Goal: Information Seeking & Learning: Learn about a topic

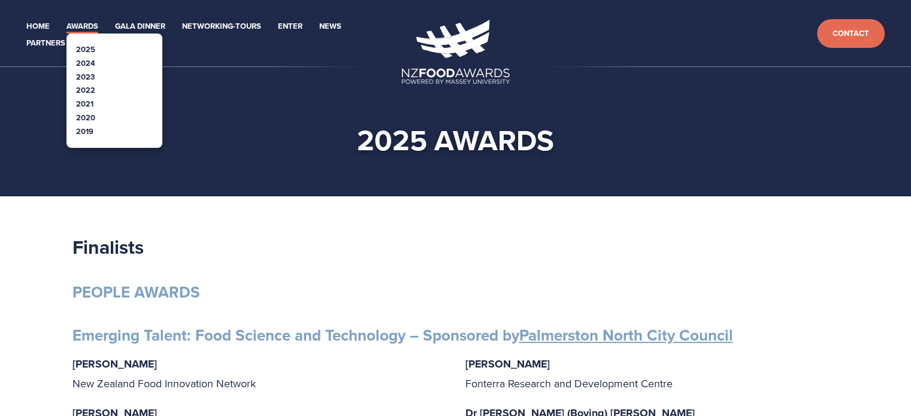
drag, startPoint x: 0, startPoint y: 0, endPoint x: 80, endPoint y: 132, distance: 154.3
click at [80, 132] on link "2019" at bounding box center [84, 131] width 17 height 11
click at [84, 116] on link "2020" at bounding box center [85, 117] width 19 height 11
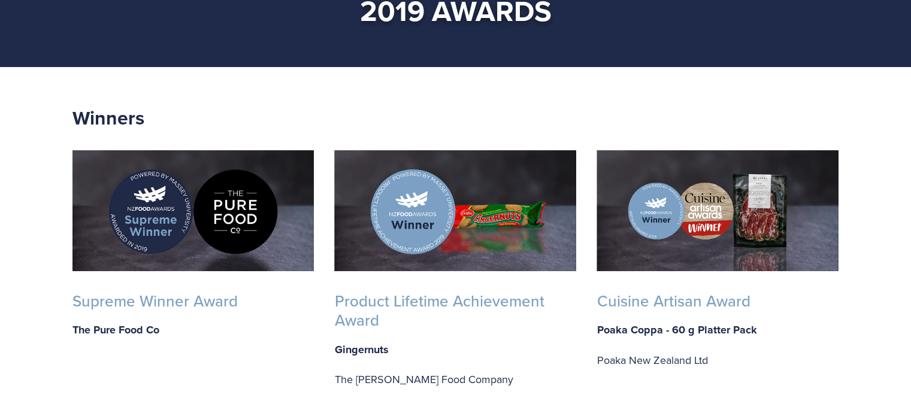
scroll to position [120, 0]
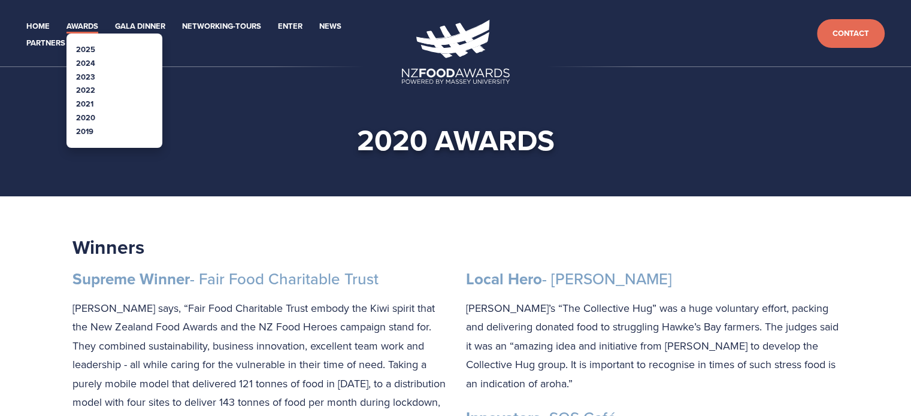
click at [92, 105] on link "2021" at bounding box center [84, 103] width 17 height 11
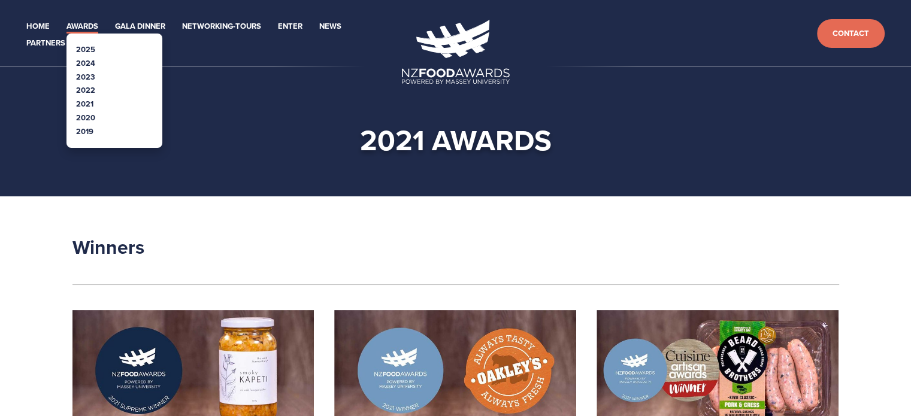
click at [85, 130] on link "2019" at bounding box center [84, 131] width 17 height 11
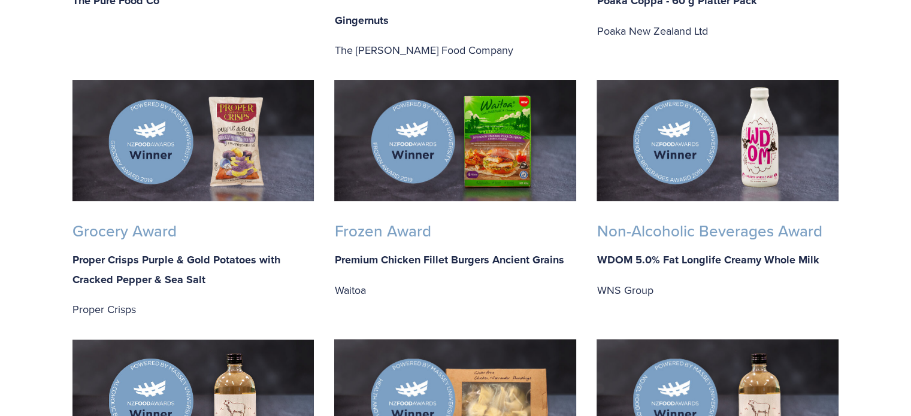
scroll to position [479, 0]
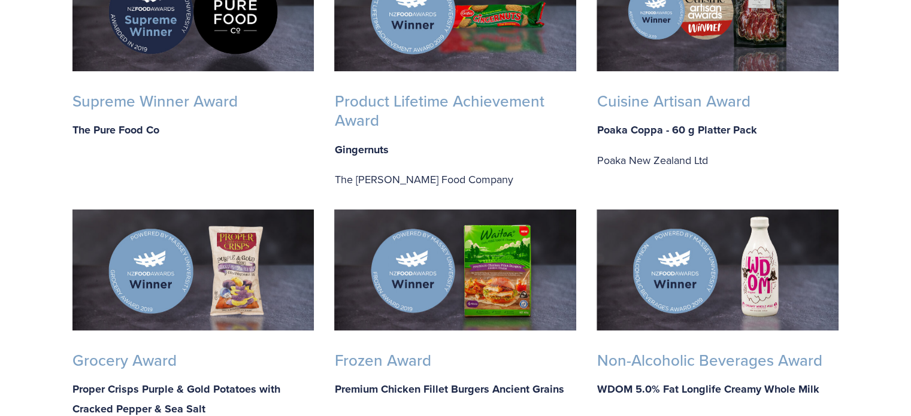
scroll to position [120, 0]
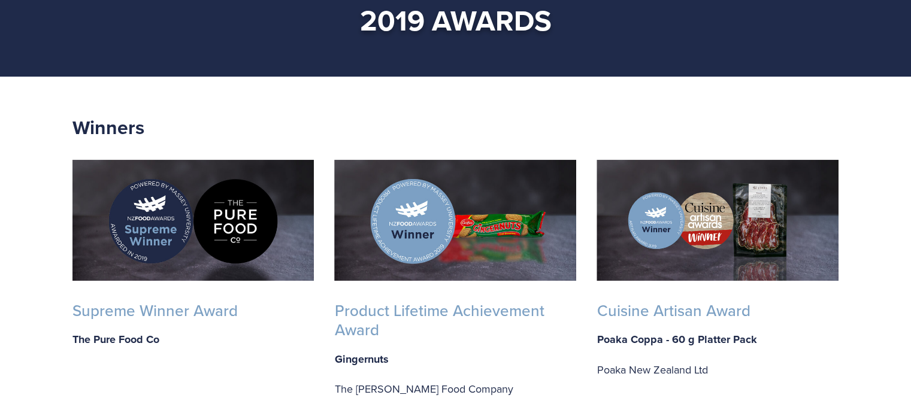
click at [837, 325] on div "Cuisine Artisan Award Poaka Coppa - 60 g Platter Pack Poaka New Zealand Ltd" at bounding box center [718, 340] width 242 height 78
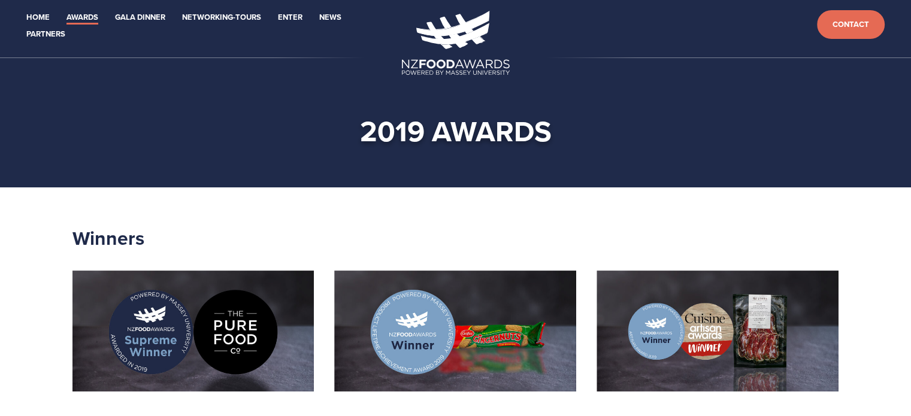
scroll to position [0, 0]
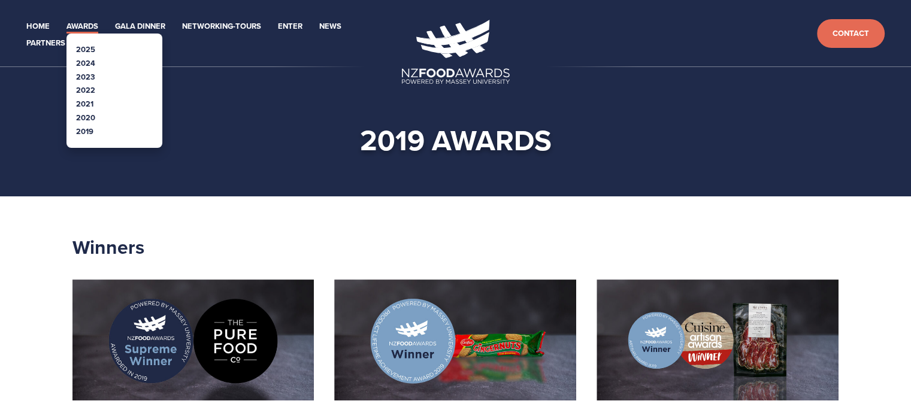
click at [83, 102] on link "2021" at bounding box center [84, 103] width 17 height 11
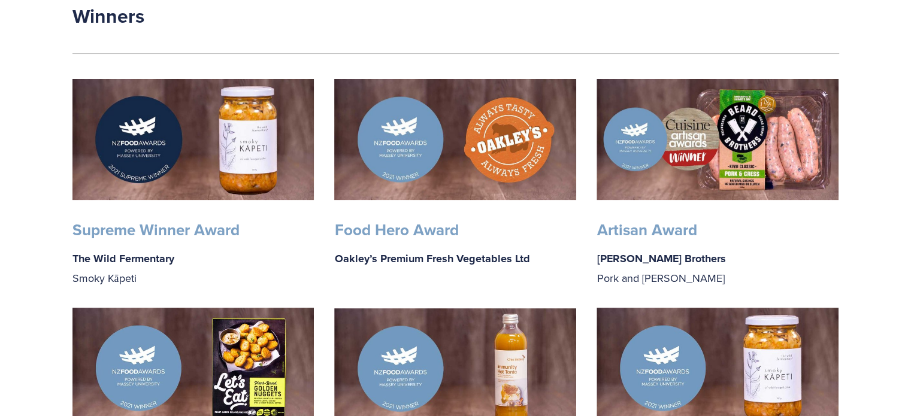
scroll to position [240, 0]
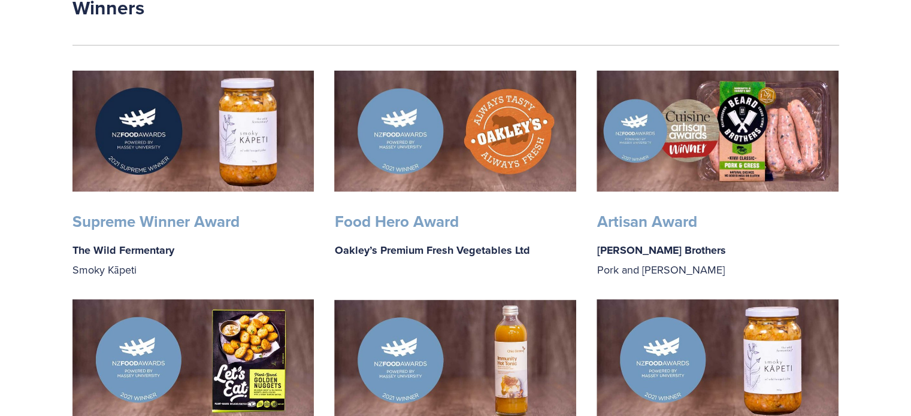
click at [792, 280] on div "Artisan Award Beard Brothers Pork and Cress" at bounding box center [717, 246] width 262 height 88
click at [777, 255] on p "Beard Brothers Pork and Cress" at bounding box center [718, 260] width 242 height 38
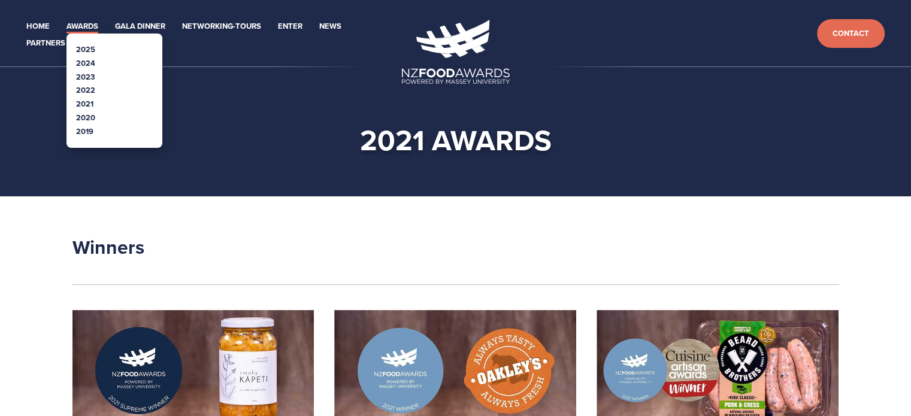
click at [85, 89] on link "2022" at bounding box center [85, 89] width 19 height 11
click at [87, 78] on link "2023" at bounding box center [85, 76] width 19 height 11
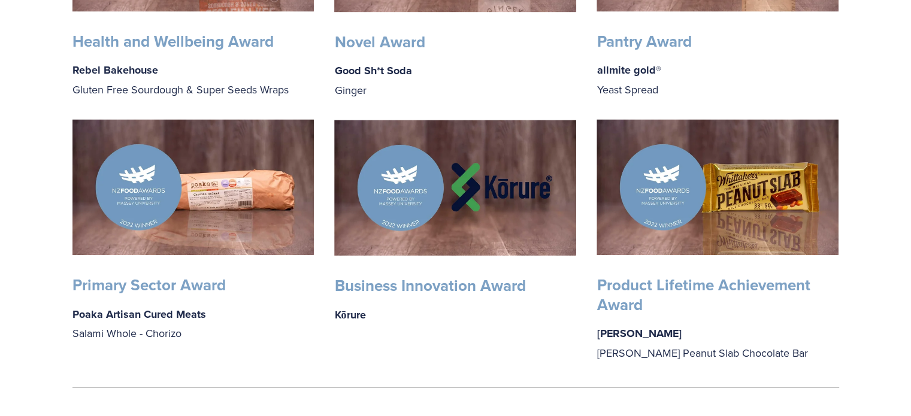
scroll to position [599, 0]
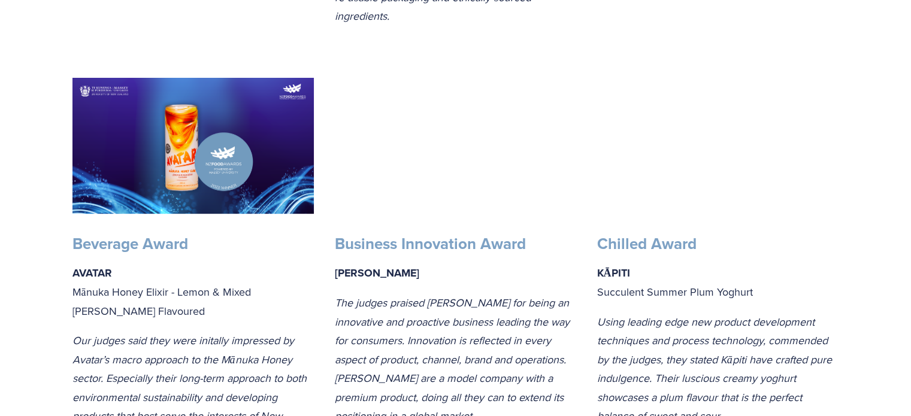
scroll to position [839, 0]
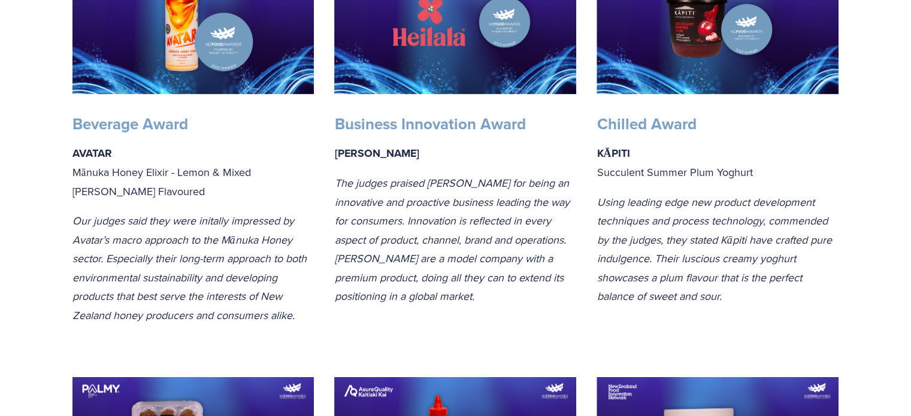
click at [806, 312] on div "Chilled Award KĀPITI Succulent Summer Plum Yoghurt Using leading edge new produ…" at bounding box center [717, 210] width 262 height 212
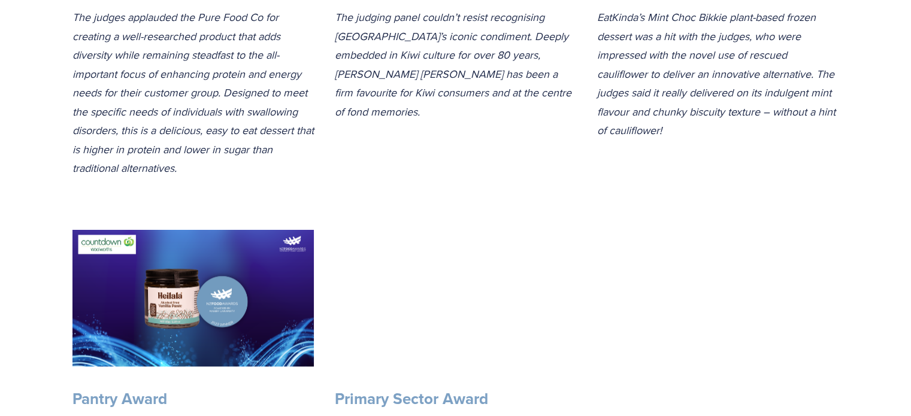
scroll to position [1557, 0]
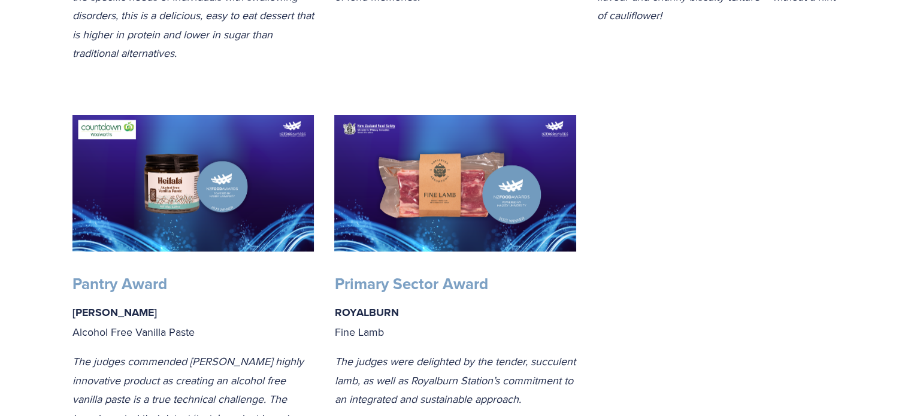
click at [693, 234] on div at bounding box center [717, 184] width 262 height 159
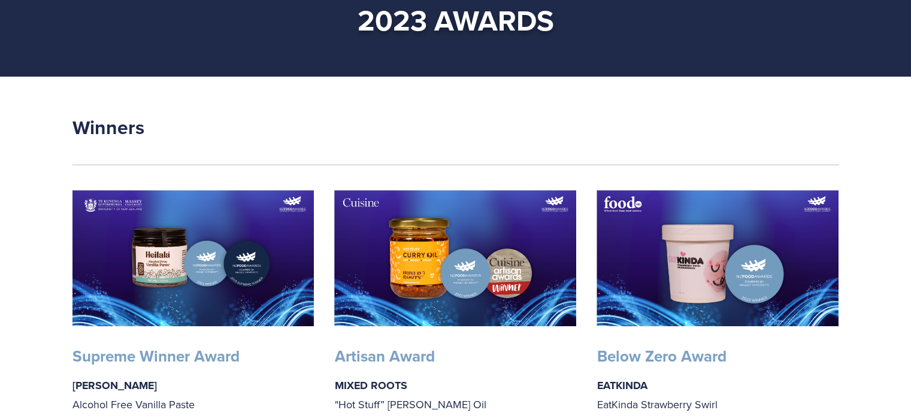
scroll to position [0, 0]
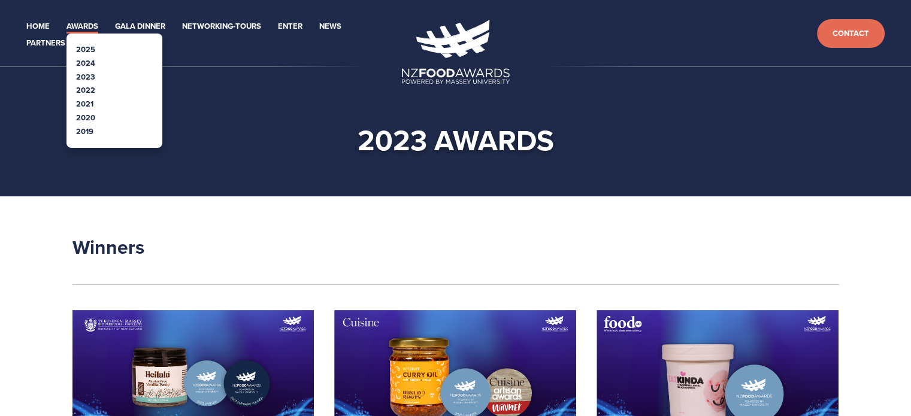
click at [87, 65] on link "2024" at bounding box center [85, 63] width 19 height 11
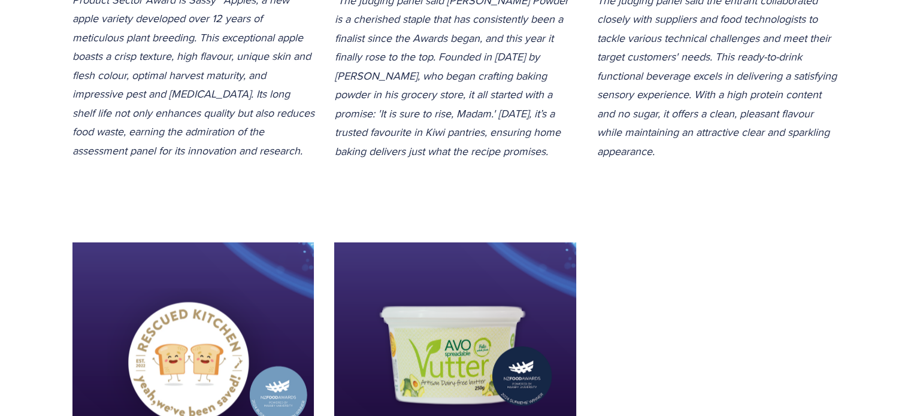
scroll to position [2157, 0]
